Goal: Task Accomplishment & Management: Manage account settings

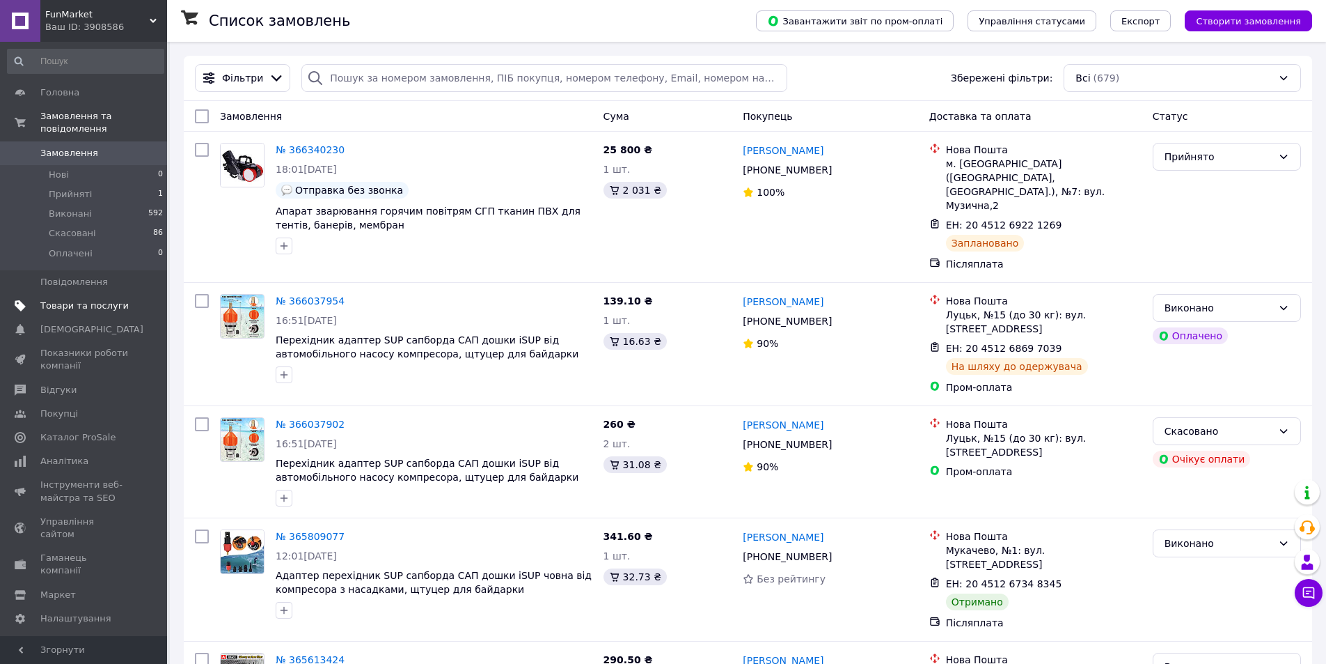
click at [125, 299] on span "Товари та послуги" at bounding box center [84, 305] width 88 height 13
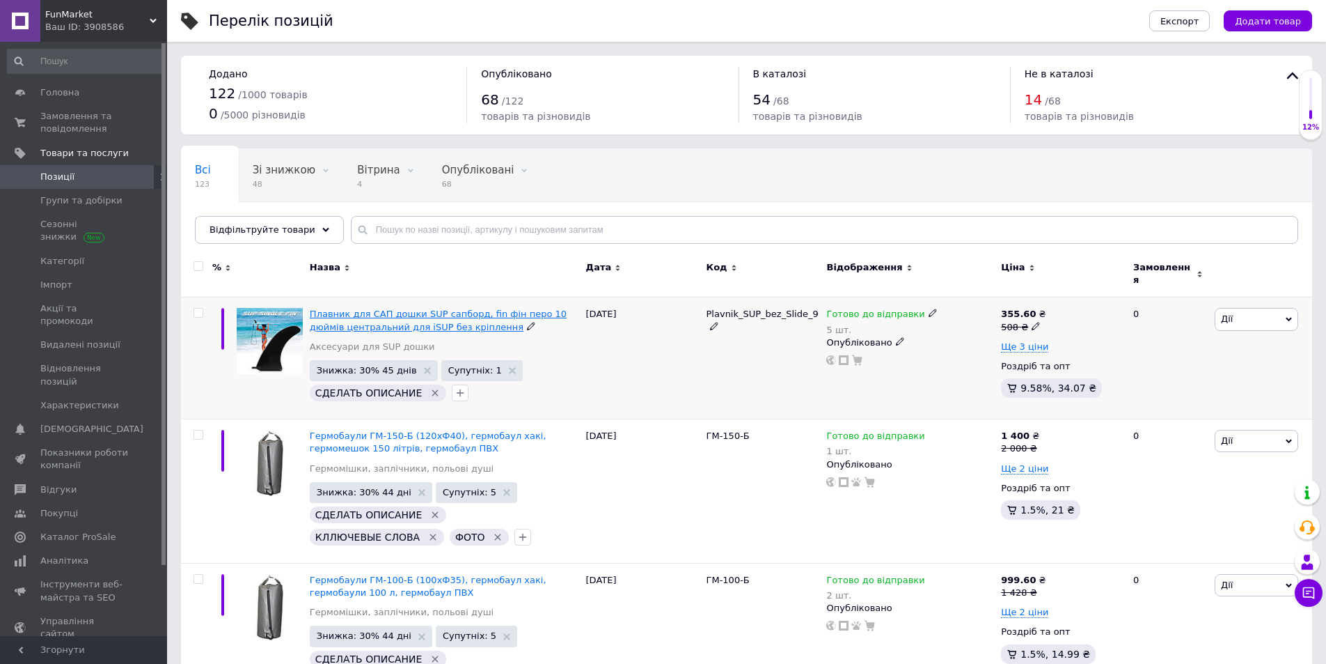
click at [324, 314] on span "Плавник для САП дошки SUP сапборд, fin фін перо 10 дюймів центральний для iSUP …" at bounding box center [438, 319] width 257 height 23
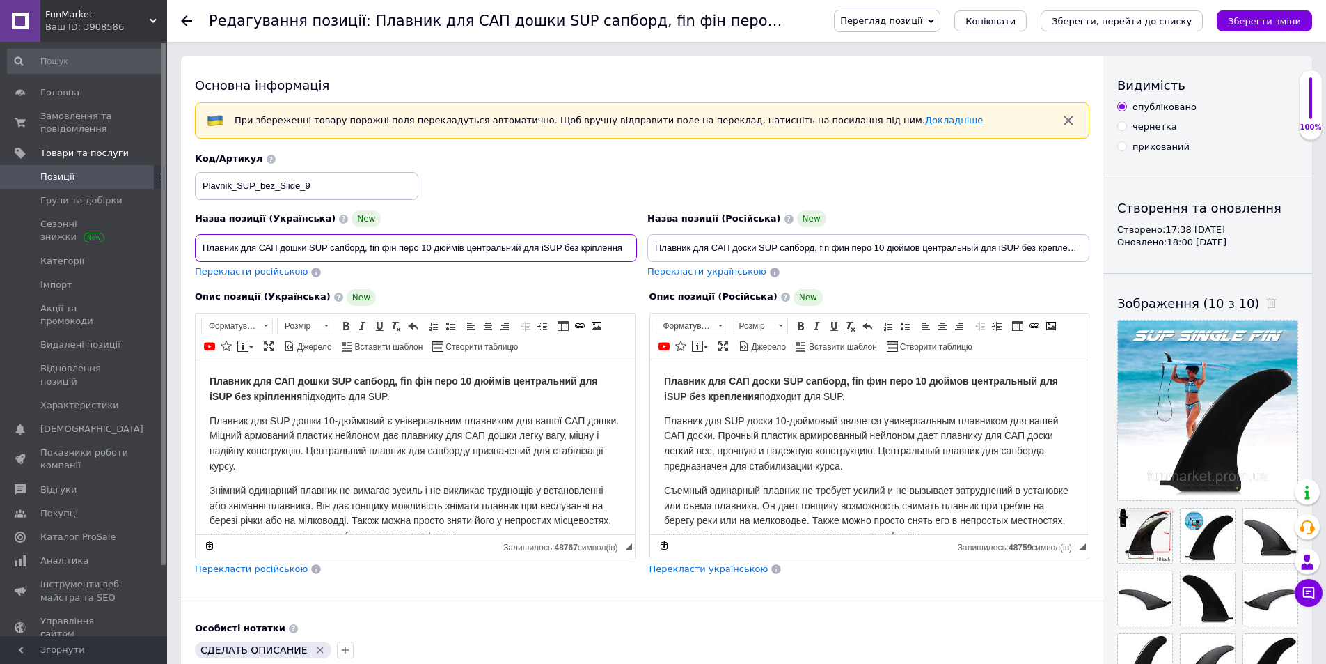
click at [632, 254] on input "Плавник для САП дошки SUP сапборд, fin фін перо 10 дюймів центральний для iSUP …" at bounding box center [416, 248] width 442 height 28
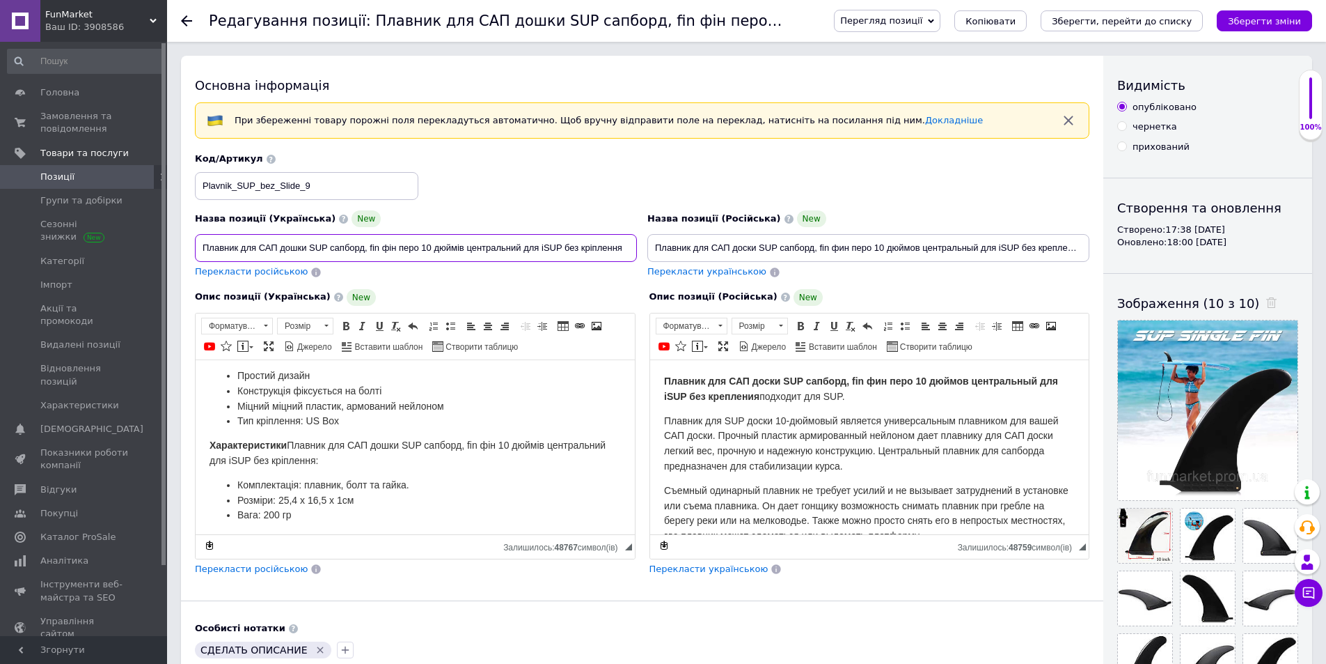
scroll to position [290, 0]
type input "Плавник для САП дошки SUP сапборд, fin фін перо 10 дюймів центральний для iSUP"
drag, startPoint x: 1021, startPoint y: 251, endPoint x: 1165, endPoint y: 253, distance: 143.4
click at [1165, 253] on div "Основна інформація При збереженні товару порожні поля перекладуться автоматично…" at bounding box center [747, 521] width 1132 height 931
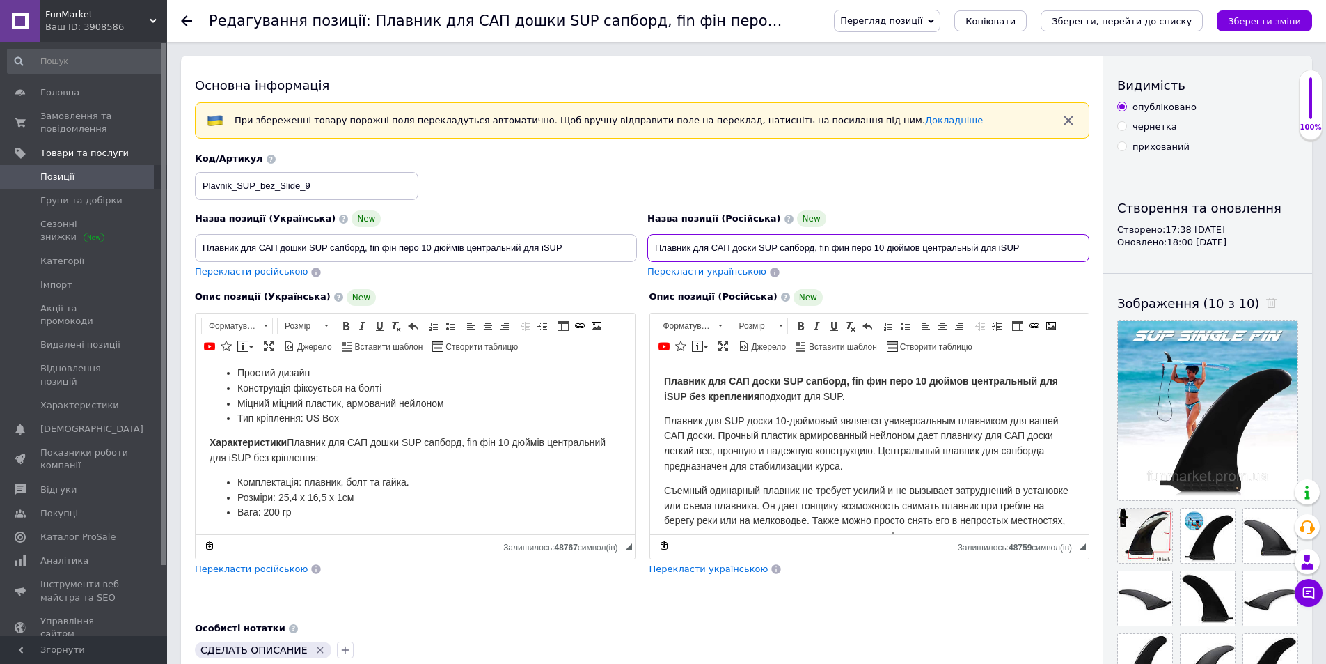
scroll to position [0, 0]
type input "Плавник для САП доски SUP сапборд, fin фин перо 10 дюймов центральный для iSUP"
click at [760, 397] on span "Плавник для САП доски SUP сапборд, fin фин перо 10 дюймов центральный для iSUP …" at bounding box center [861, 388] width 394 height 26
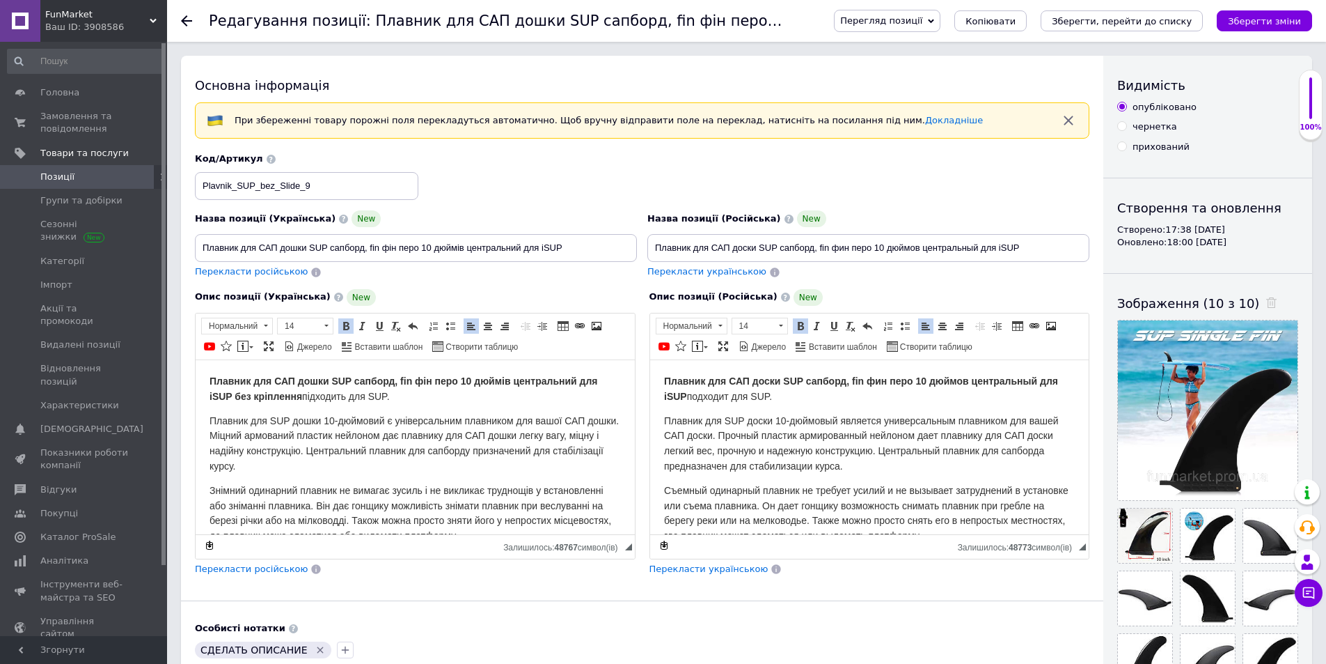
click at [299, 400] on strong "Плавник для САП дошки SUP сапборд, fin фін перо 10 дюймів центральний для iSUP …" at bounding box center [404, 388] width 389 height 26
click at [300, 398] on strong "Плавник для САП дошки SUP сапборд, fin фін перо 10 дюймів центральний для iSUP …" at bounding box center [404, 388] width 389 height 26
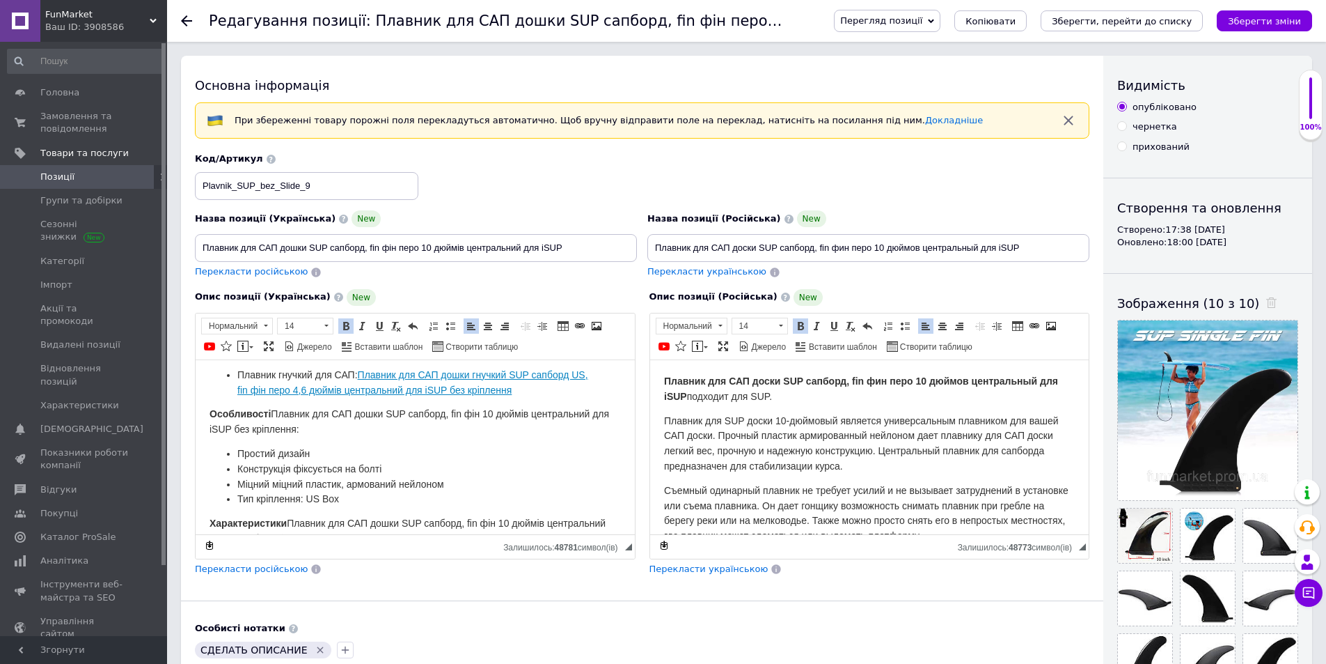
scroll to position [279, 0]
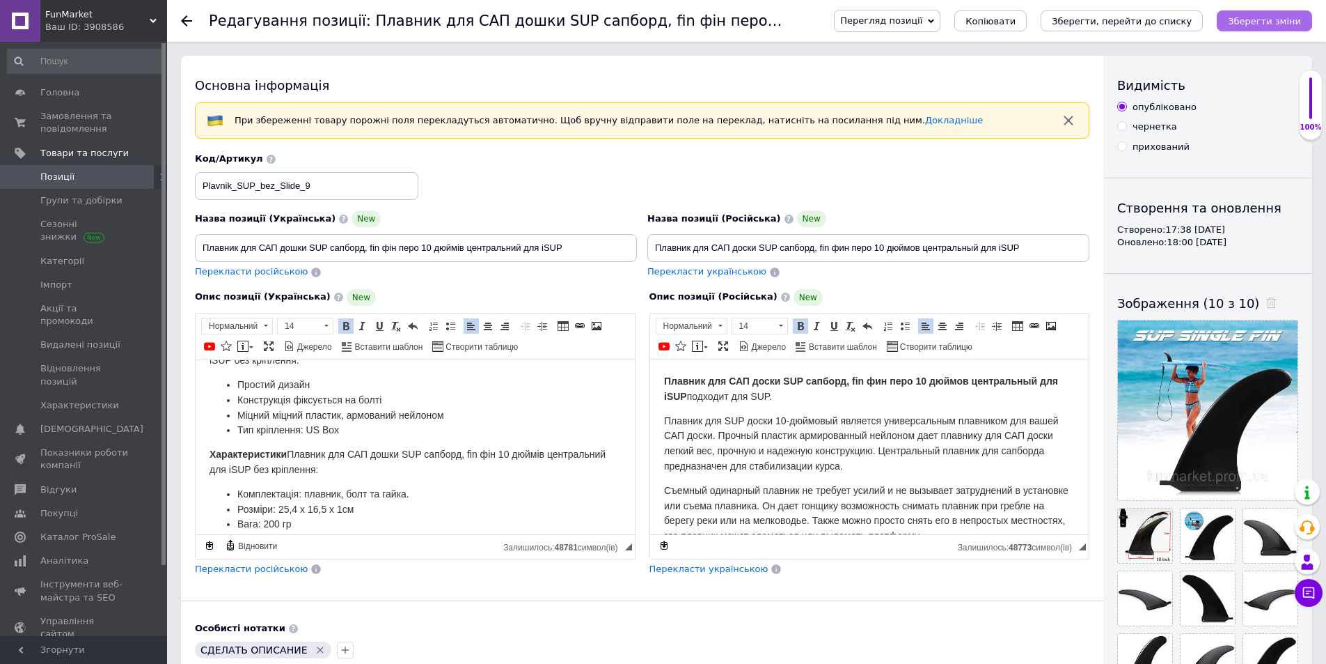
click at [1279, 26] on icon "Зберегти зміни" at bounding box center [1264, 21] width 73 height 10
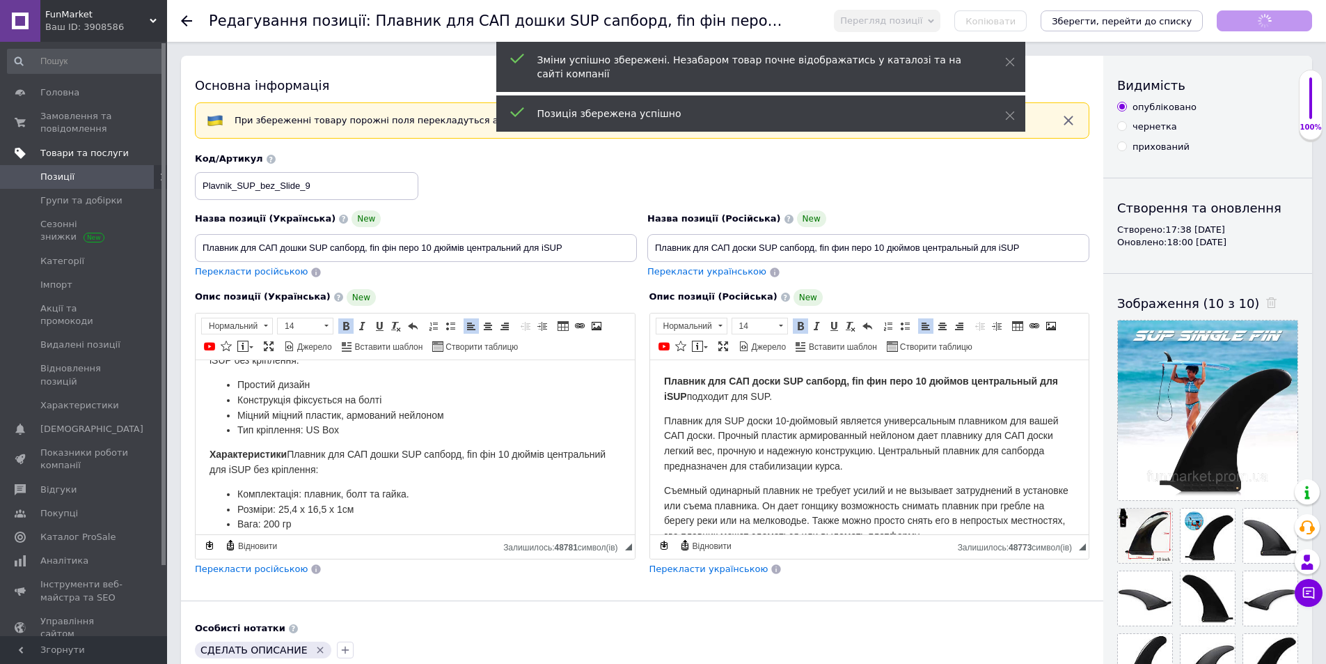
scroll to position [188, 0]
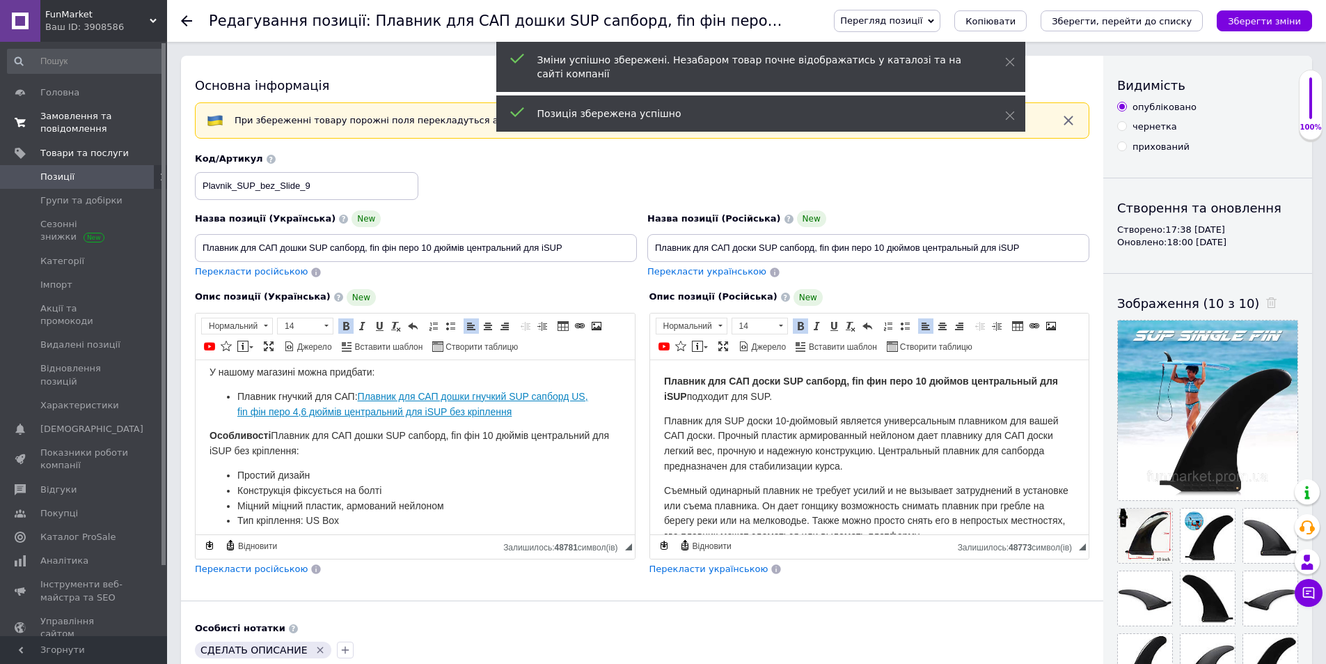
click at [66, 127] on span "Замовлення та повідомлення" at bounding box center [84, 122] width 88 height 25
